Goal: Task Accomplishment & Management: Manage account settings

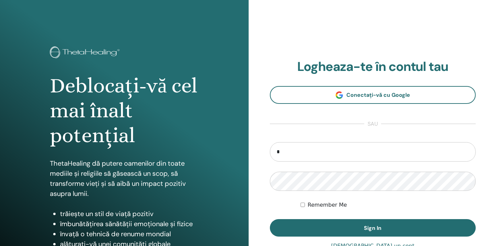
type input "**********"
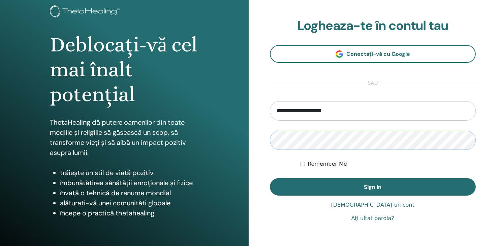
scroll to position [67, 0]
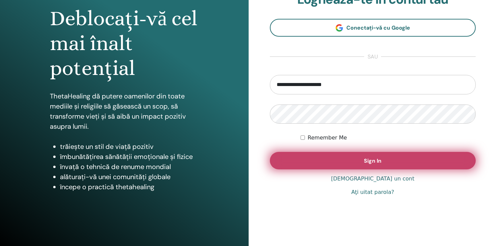
click at [373, 161] on span "Sign In" at bounding box center [373, 161] width 18 height 7
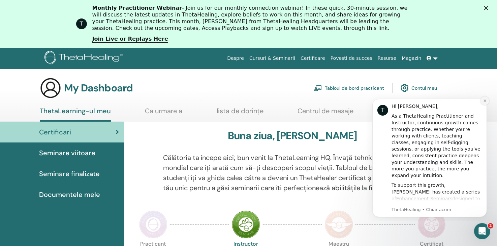
click at [484, 100] on icon "Dismiss notification" at bounding box center [484, 101] width 4 height 4
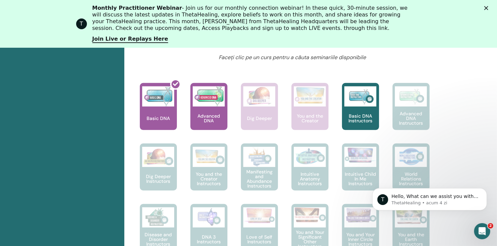
scroll to position [298, 0]
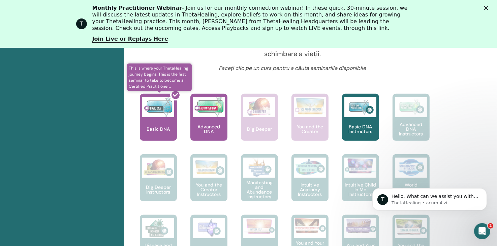
click at [161, 113] on div at bounding box center [162, 120] width 37 height 61
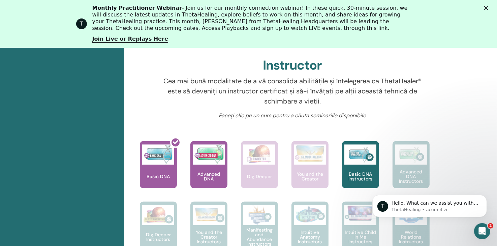
click at [488, 7] on icon "Închidere" at bounding box center [486, 8] width 4 height 4
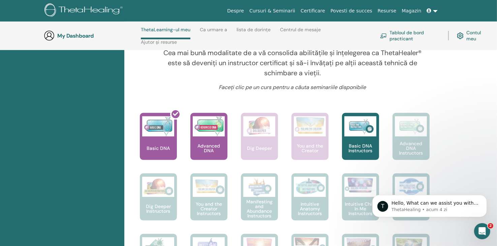
scroll to position [217, 0]
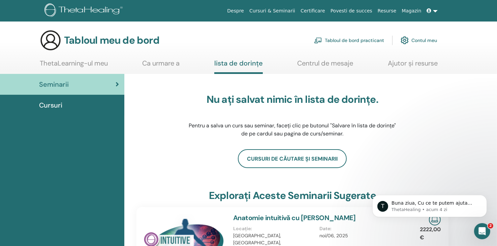
click at [43, 106] on span "Cursuri" at bounding box center [50, 105] width 23 height 10
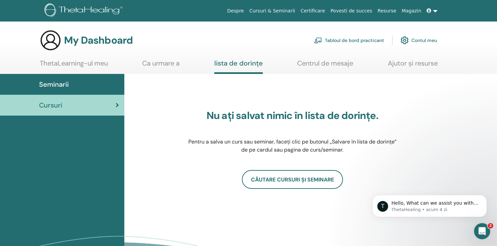
click at [310, 62] on link "Centrul de mesaje" at bounding box center [325, 65] width 56 height 13
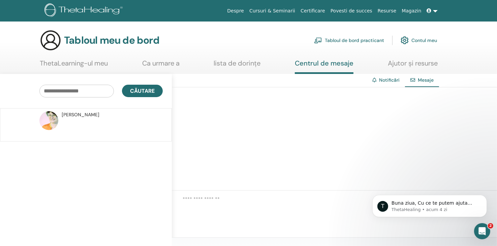
click at [90, 64] on link "ThetaLearning-ul meu" at bounding box center [74, 65] width 68 height 13
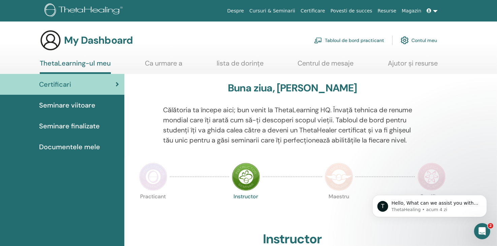
click at [80, 147] on span "Documentele mele" at bounding box center [69, 147] width 61 height 10
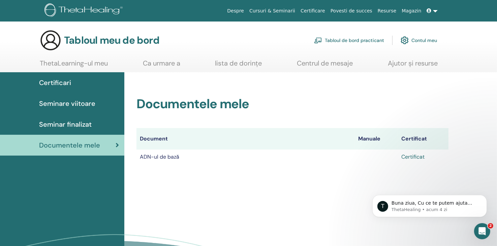
click at [410, 157] on link "Certificat" at bounding box center [412, 157] width 23 height 7
